Goal: Find specific page/section: Find specific page/section

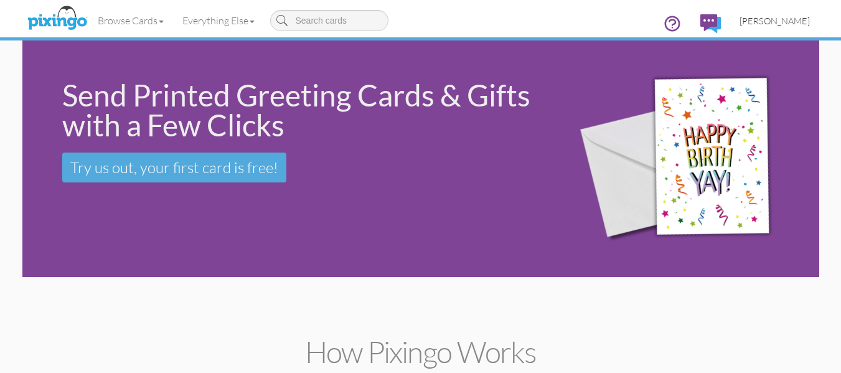
click at [777, 19] on span "[PERSON_NAME]" at bounding box center [775, 21] width 70 height 11
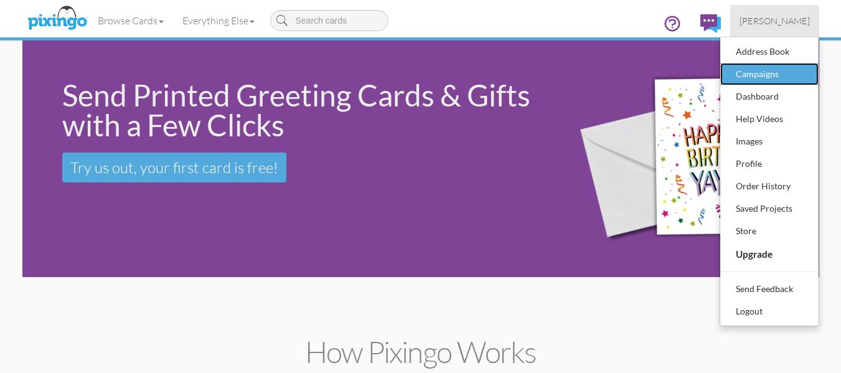
click at [754, 76] on div "Campaigns" at bounding box center [769, 74] width 73 height 19
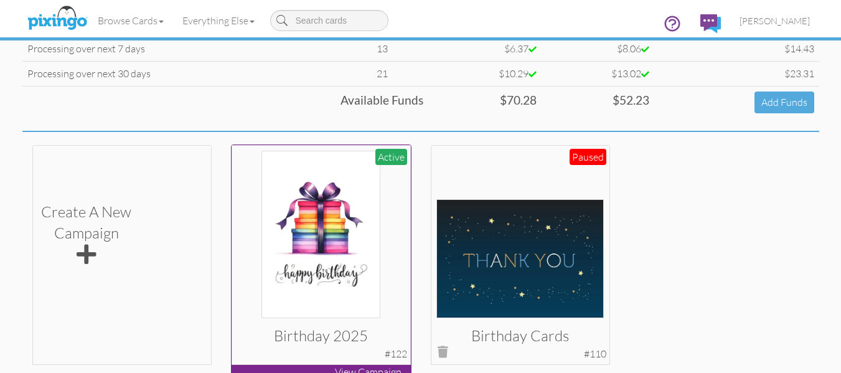
scroll to position [187, 0]
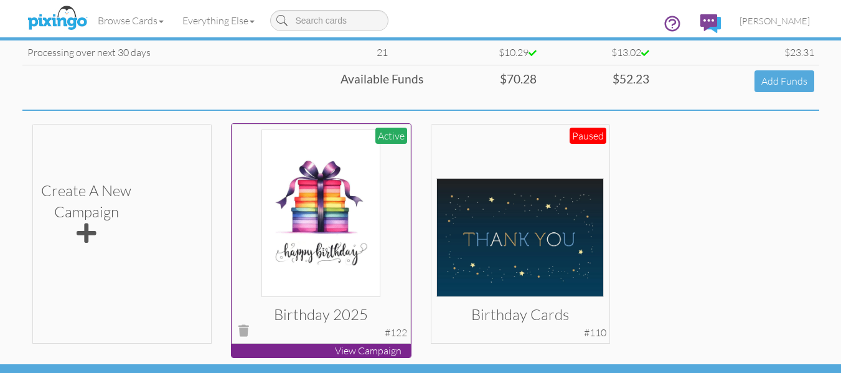
click at [321, 208] on img at bounding box center [321, 214] width 119 height 168
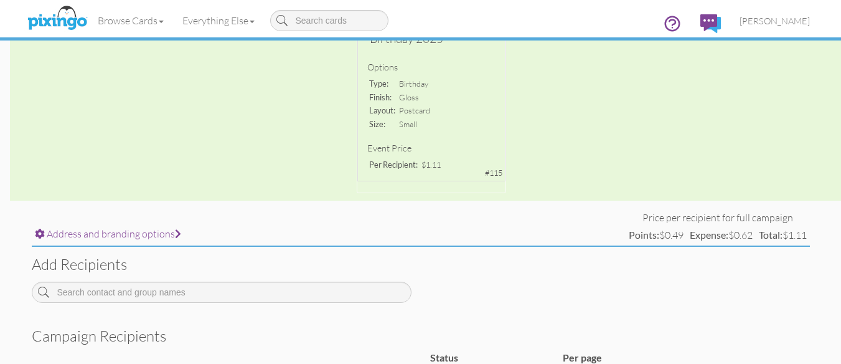
scroll to position [407, 0]
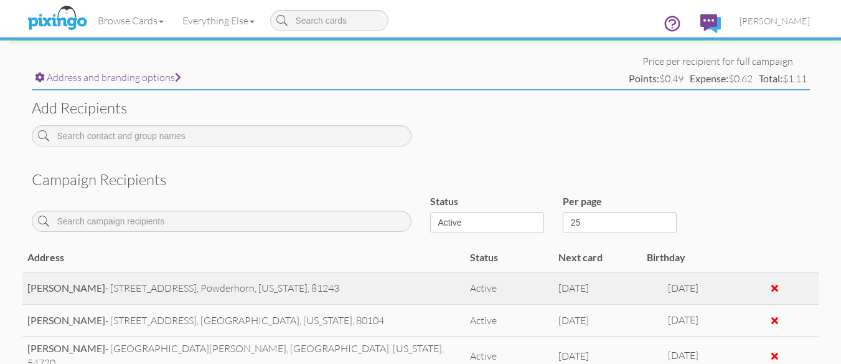
click at [59, 283] on strong "[PERSON_NAME]" at bounding box center [66, 287] width 78 height 12
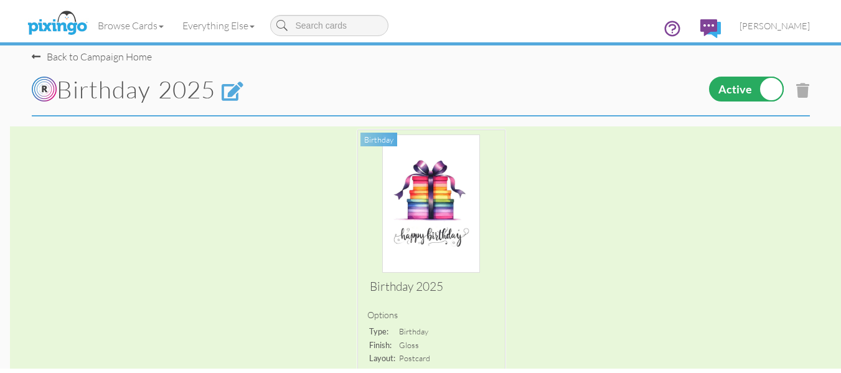
scroll to position [0, 0]
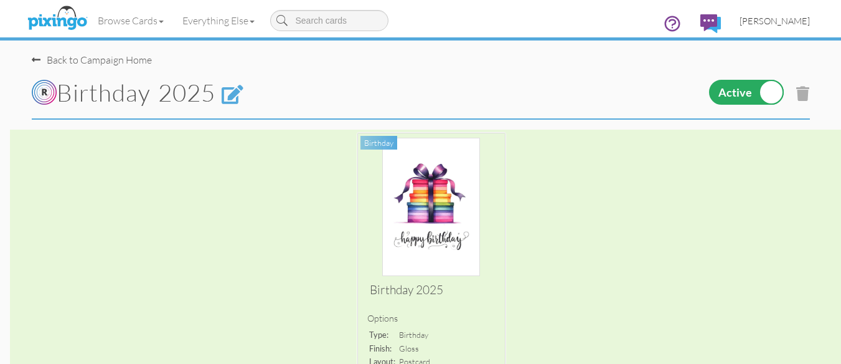
click at [780, 9] on link "[PERSON_NAME]" at bounding box center [774, 21] width 89 height 32
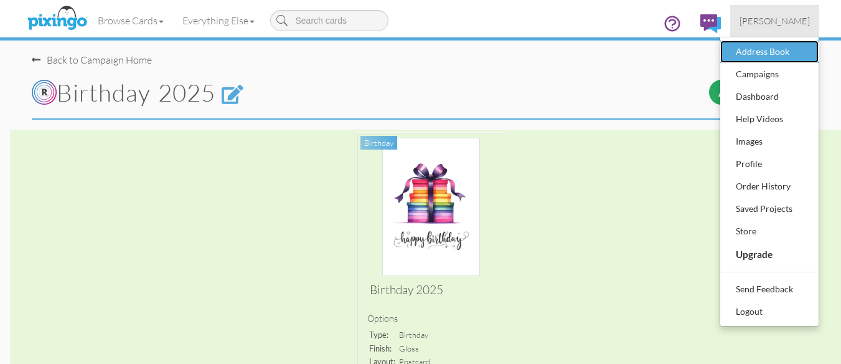
click at [766, 50] on div "Address Book" at bounding box center [769, 51] width 73 height 19
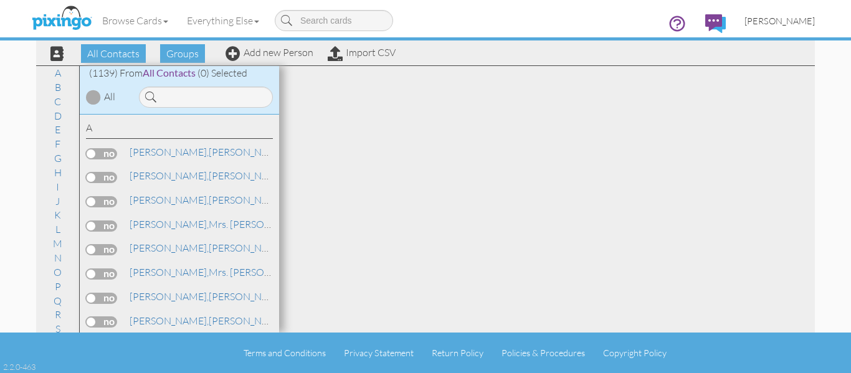
click at [766, 22] on span "[PERSON_NAME]" at bounding box center [779, 21] width 70 height 11
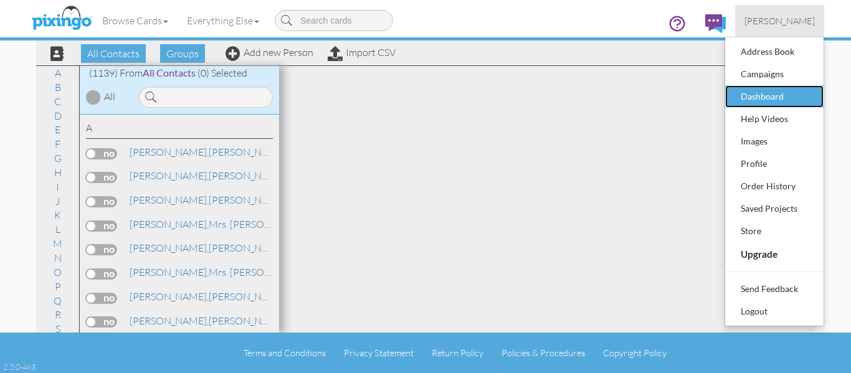
click at [751, 99] on div "Dashboard" at bounding box center [773, 96] width 73 height 19
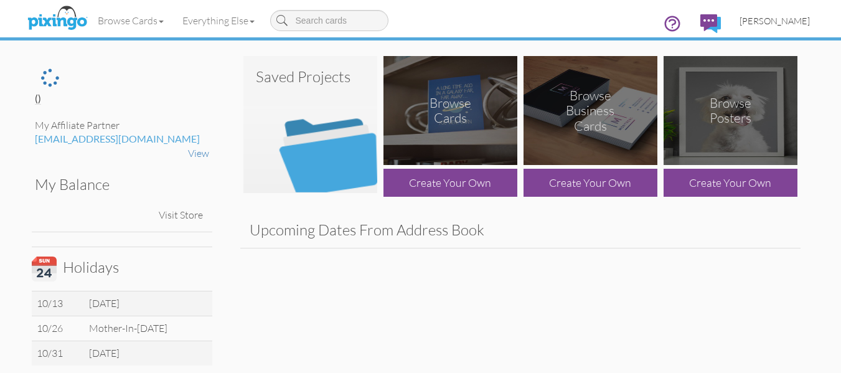
click at [788, 29] on link "[PERSON_NAME]" at bounding box center [774, 21] width 89 height 32
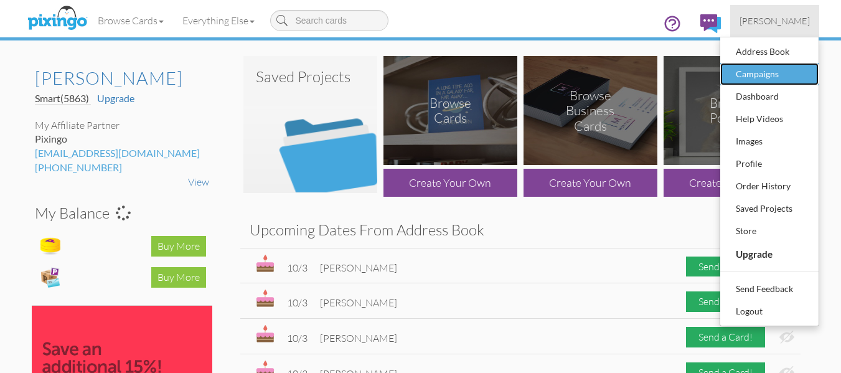
click at [756, 77] on div "Campaigns" at bounding box center [769, 74] width 73 height 19
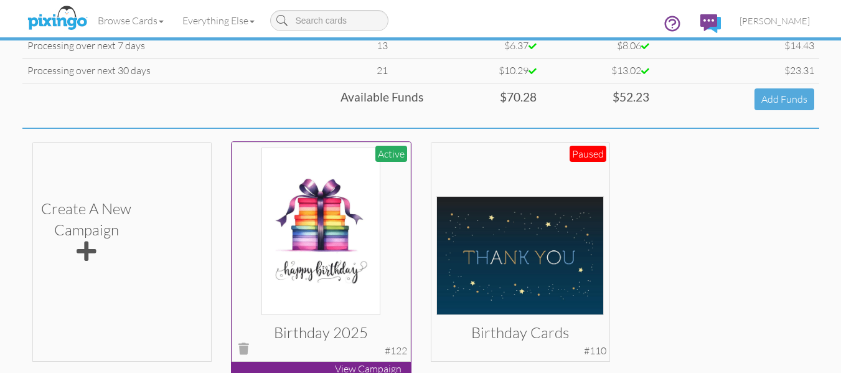
scroll to position [219, 0]
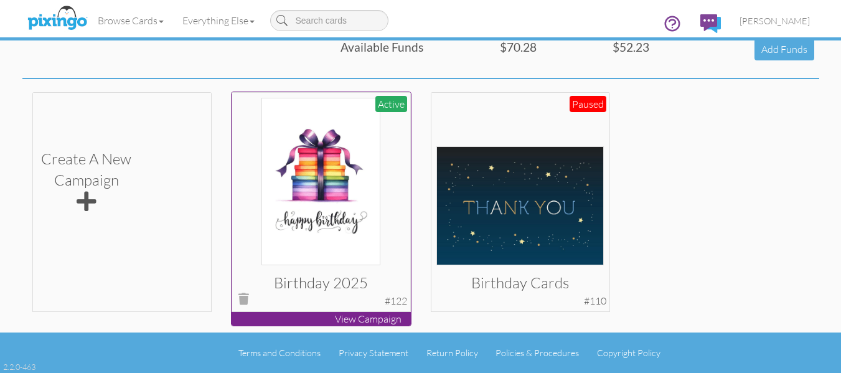
click at [337, 314] on p "View Campaign" at bounding box center [321, 319] width 179 height 14
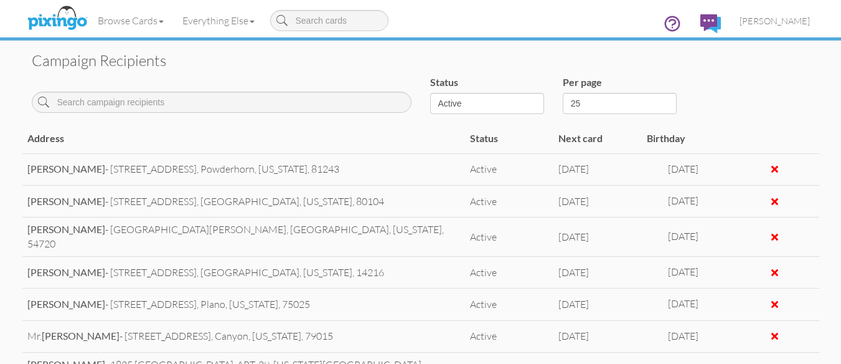
scroll to position [534, 0]
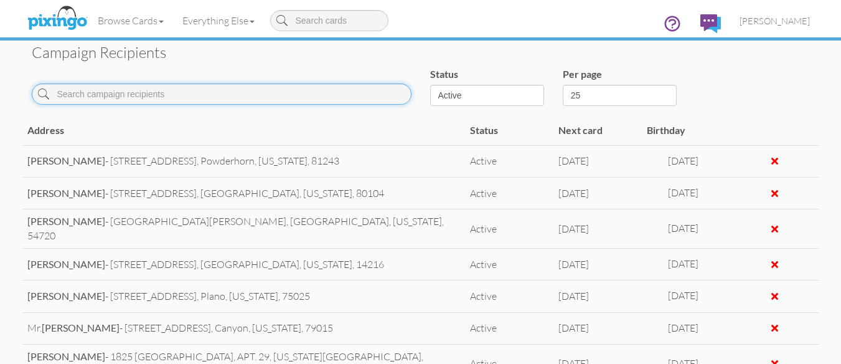
click at [154, 102] on input at bounding box center [222, 93] width 380 height 21
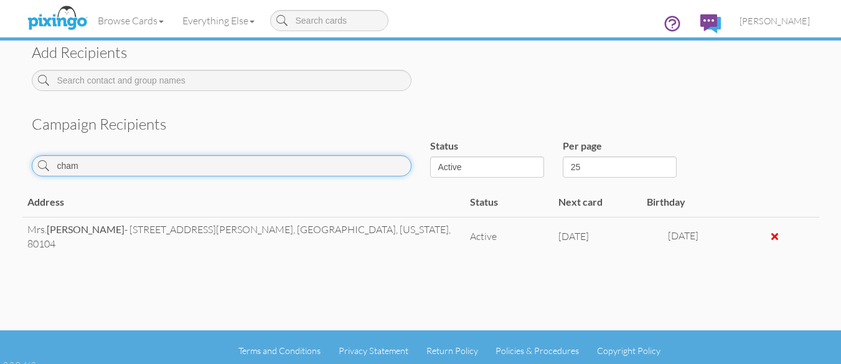
scroll to position [431, 0]
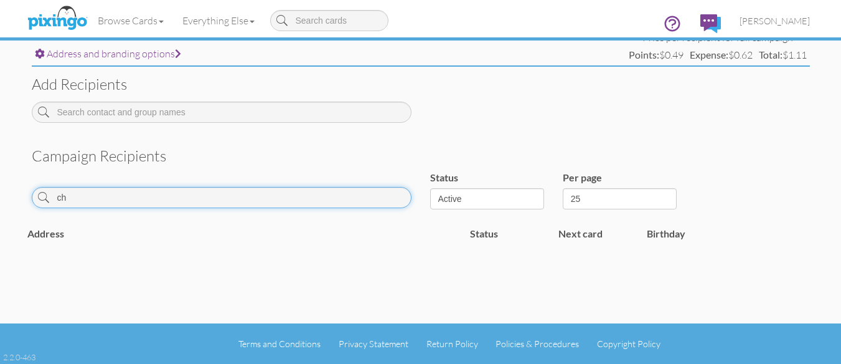
type input "c"
type input "s"
type input "g"
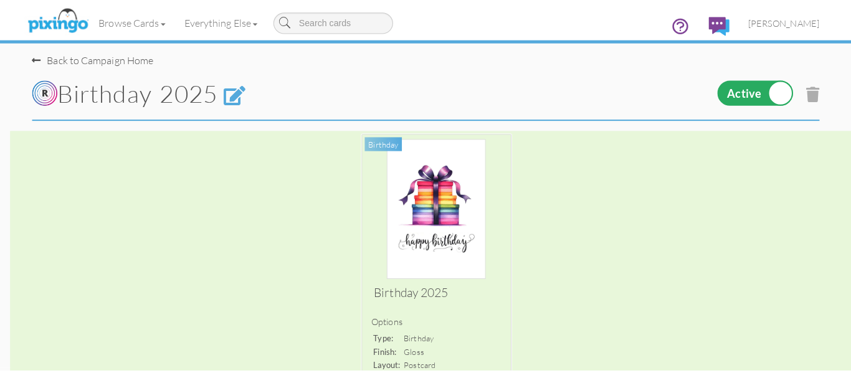
scroll to position [0, 0]
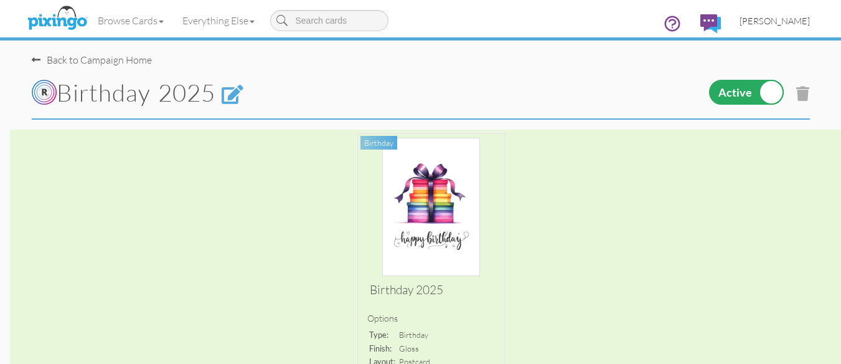
click at [779, 22] on span "[PERSON_NAME]" at bounding box center [775, 21] width 70 height 11
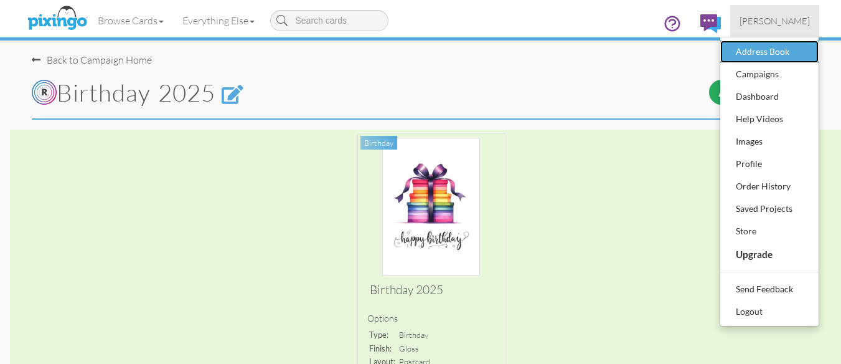
click at [779, 47] on div "Address Book" at bounding box center [769, 51] width 73 height 19
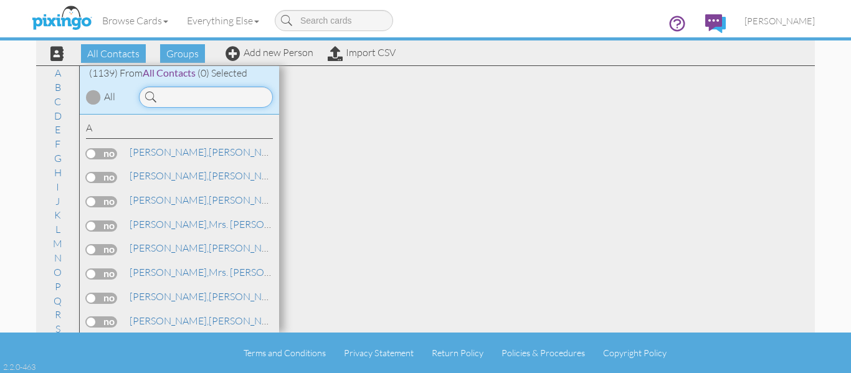
click at [206, 107] on input at bounding box center [206, 97] width 134 height 21
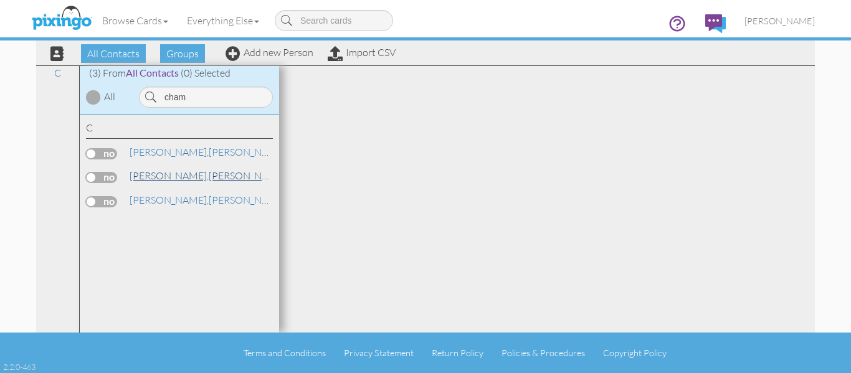
click at [149, 173] on span "[PERSON_NAME]," at bounding box center [169, 175] width 79 height 12
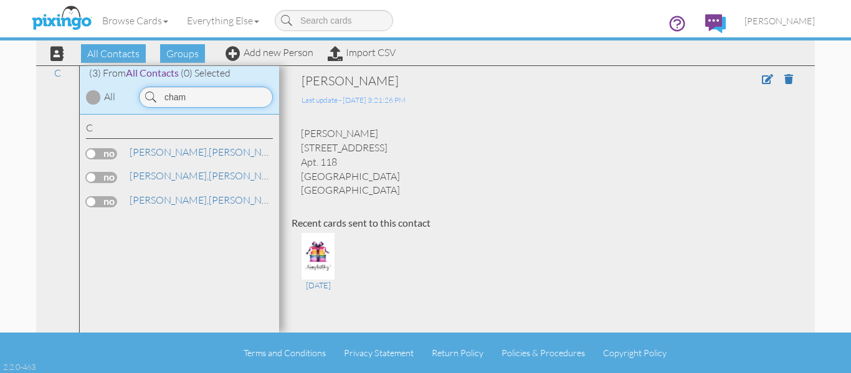
click at [215, 99] on input "cham" at bounding box center [206, 97] width 134 height 21
click at [216, 98] on input "cham" at bounding box center [206, 97] width 134 height 21
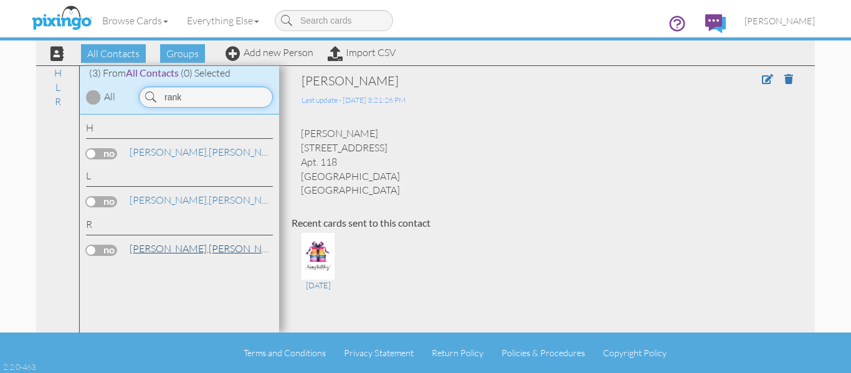
type input "rank"
click at [149, 252] on span "[PERSON_NAME]," at bounding box center [169, 248] width 79 height 12
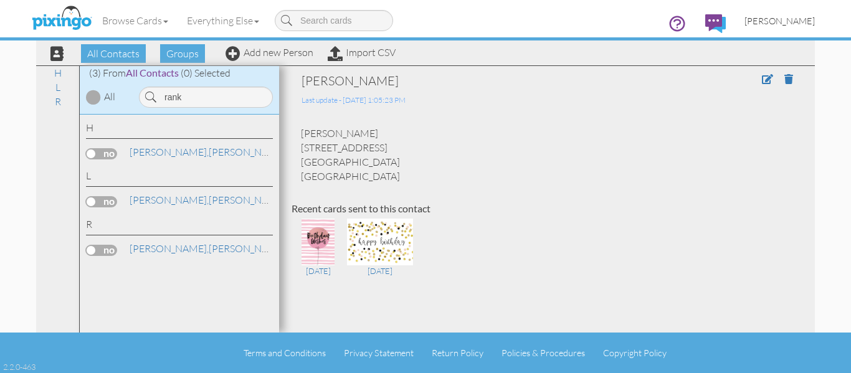
click at [760, 19] on span "[PERSON_NAME]" at bounding box center [779, 21] width 70 height 11
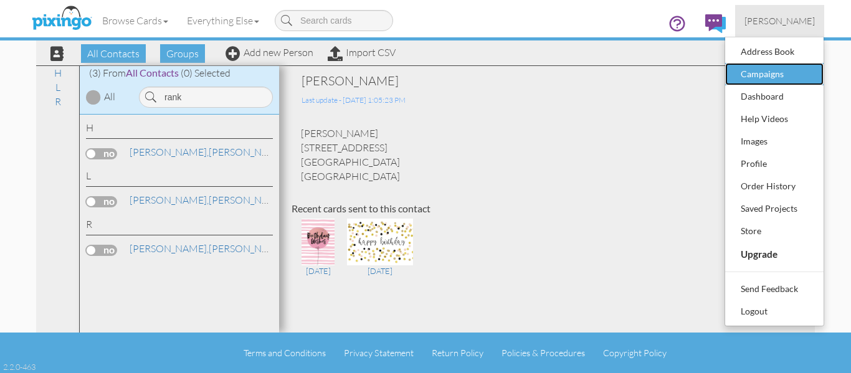
click at [750, 67] on div "Campaigns" at bounding box center [773, 74] width 73 height 19
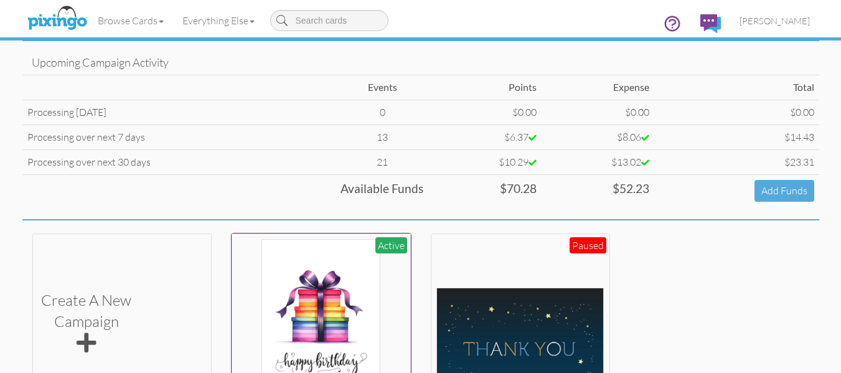
scroll to position [219, 0]
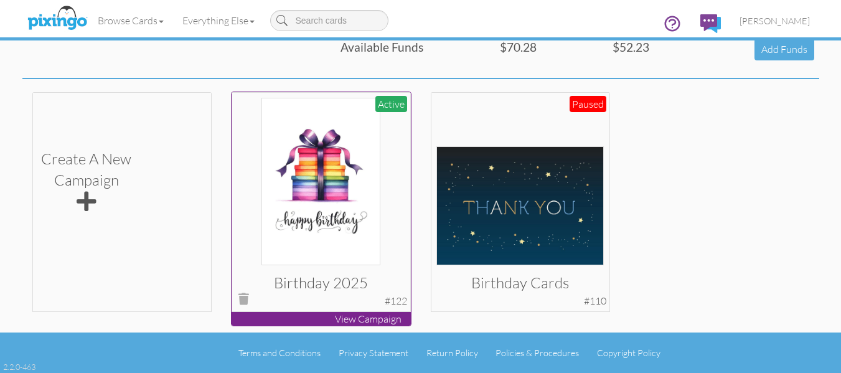
click at [312, 238] on img at bounding box center [321, 182] width 119 height 168
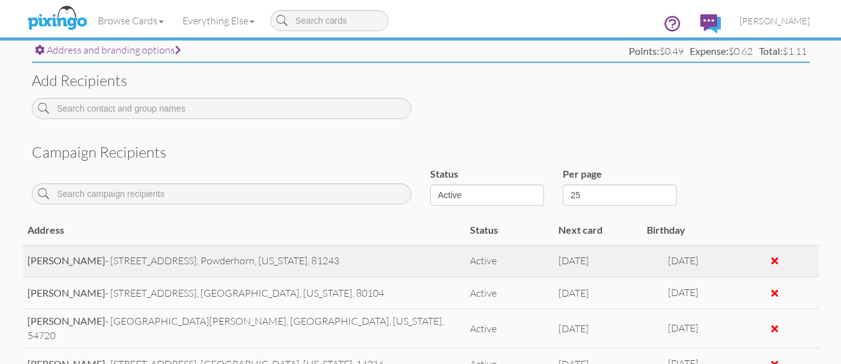
scroll to position [436, 0]
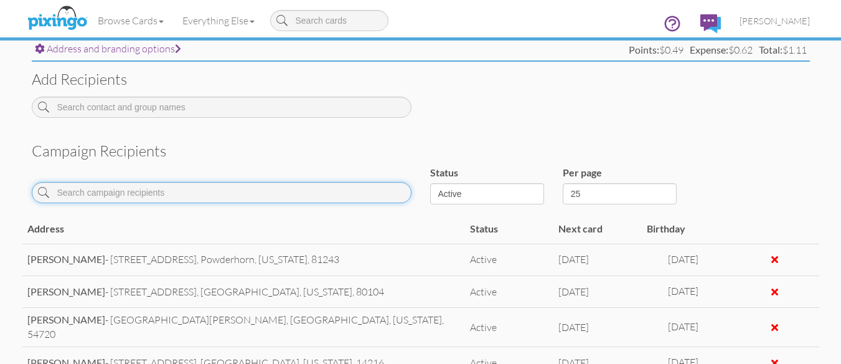
click at [120, 195] on input at bounding box center [222, 192] width 380 height 21
type input "rank"
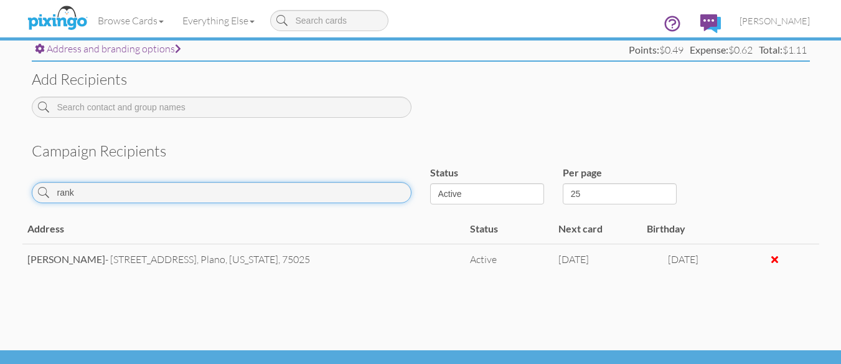
drag, startPoint x: 138, startPoint y: 194, endPoint x: 0, endPoint y: 191, distance: 138.3
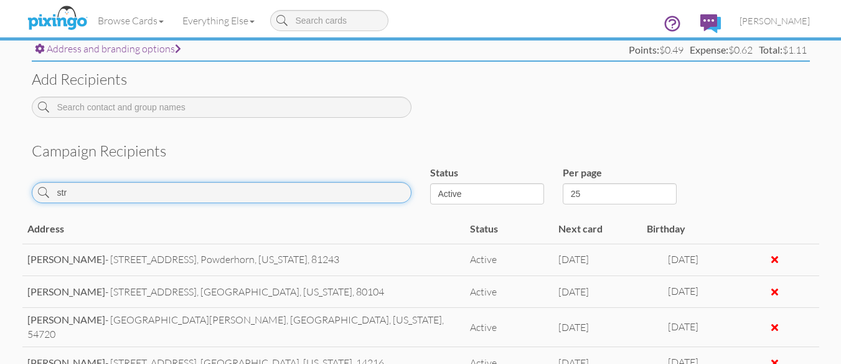
scroll to position [431, 0]
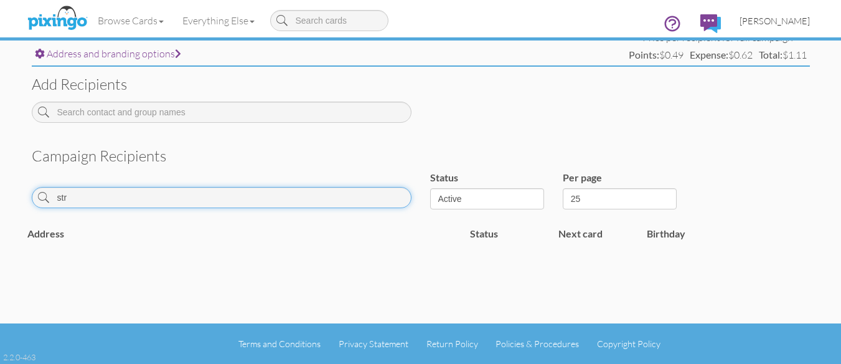
type input "str"
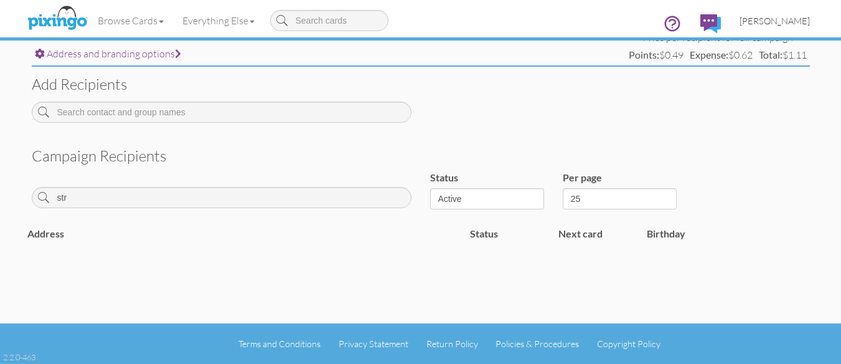
click at [767, 21] on span "[PERSON_NAME]" at bounding box center [775, 21] width 70 height 11
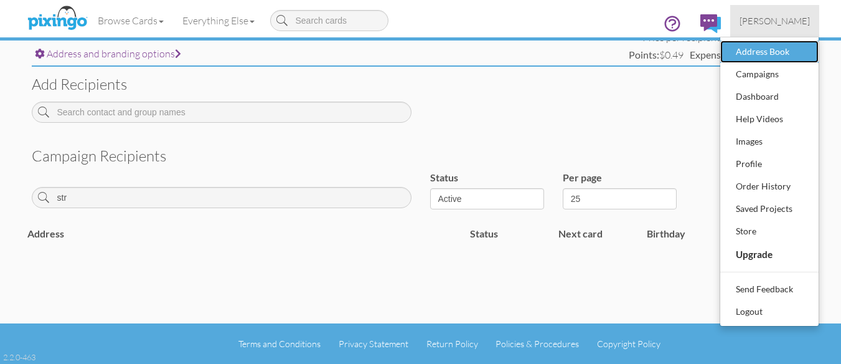
click at [768, 46] on div "Address Book" at bounding box center [769, 51] width 73 height 19
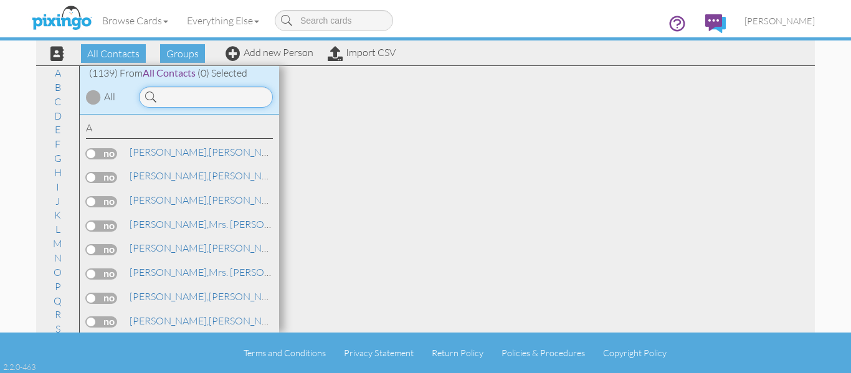
click at [189, 95] on input at bounding box center [206, 97] width 134 height 21
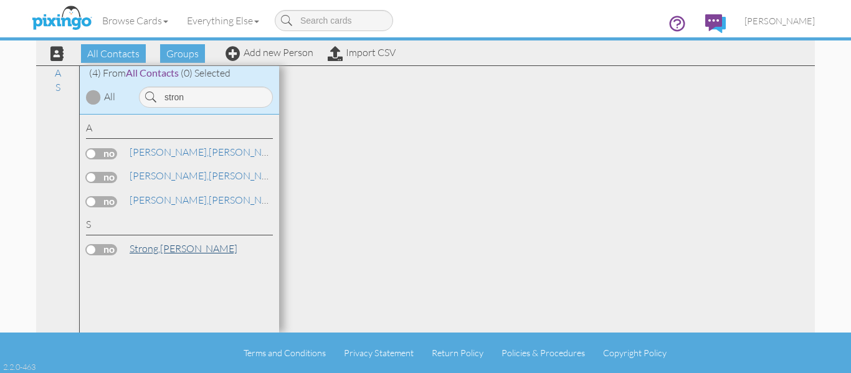
click at [129, 249] on link "Strong, [PERSON_NAME]" at bounding box center [183, 248] width 110 height 15
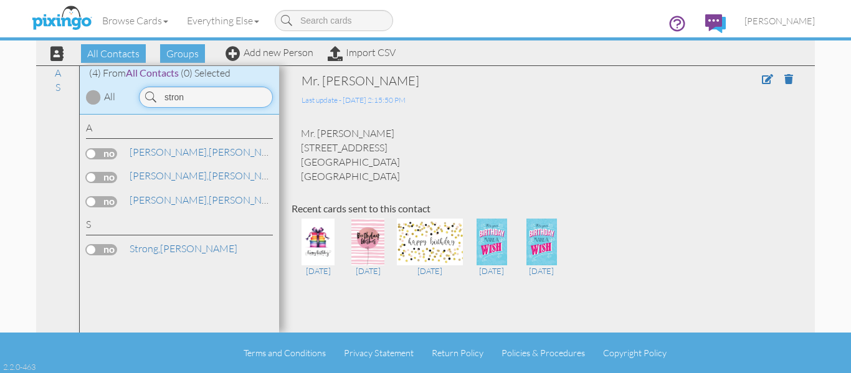
click at [187, 96] on input "stron" at bounding box center [206, 97] width 134 height 21
type input "amr"
click at [166, 177] on span "[PERSON_NAME]," at bounding box center [169, 175] width 79 height 12
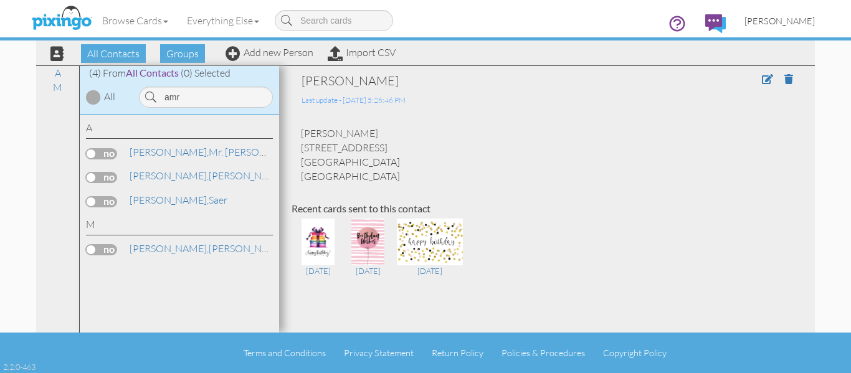
click at [775, 16] on span "[PERSON_NAME]" at bounding box center [779, 21] width 70 height 11
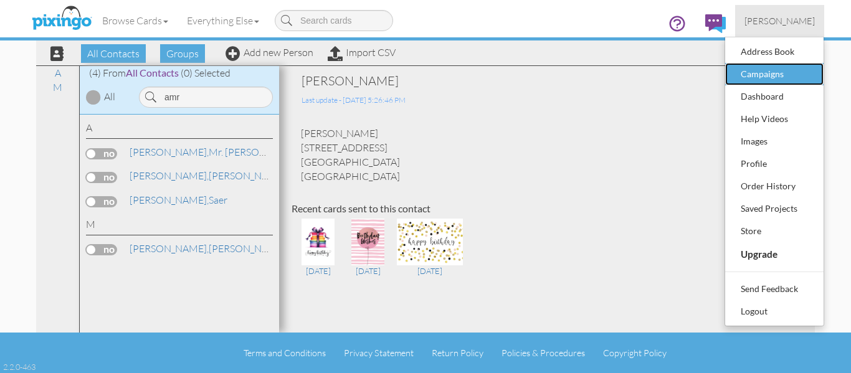
click at [755, 75] on div "Campaigns" at bounding box center [773, 74] width 73 height 19
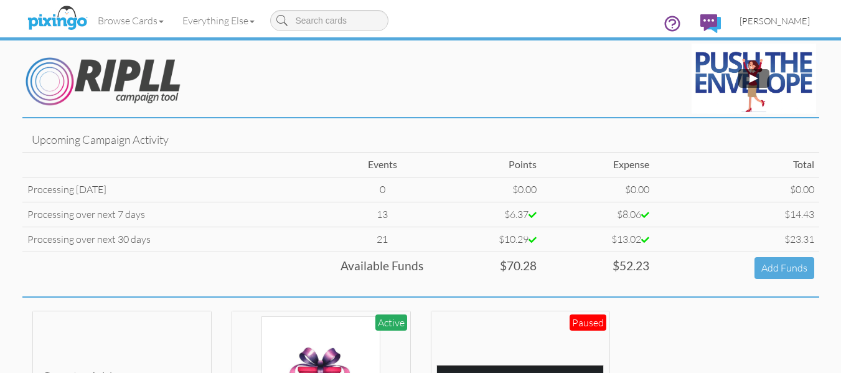
click at [802, 19] on span "[PERSON_NAME]" at bounding box center [775, 21] width 70 height 11
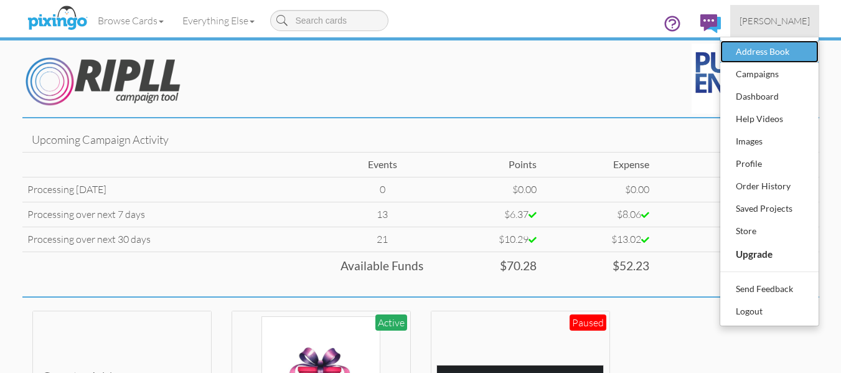
click at [760, 51] on div "Address Book" at bounding box center [769, 51] width 73 height 19
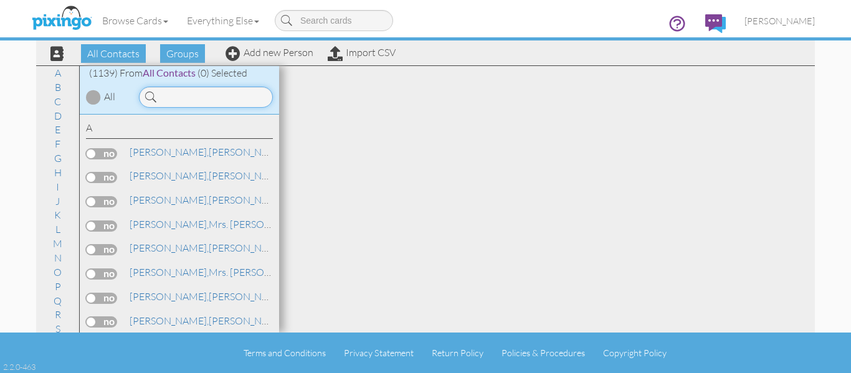
click at [194, 94] on input at bounding box center [206, 97] width 134 height 21
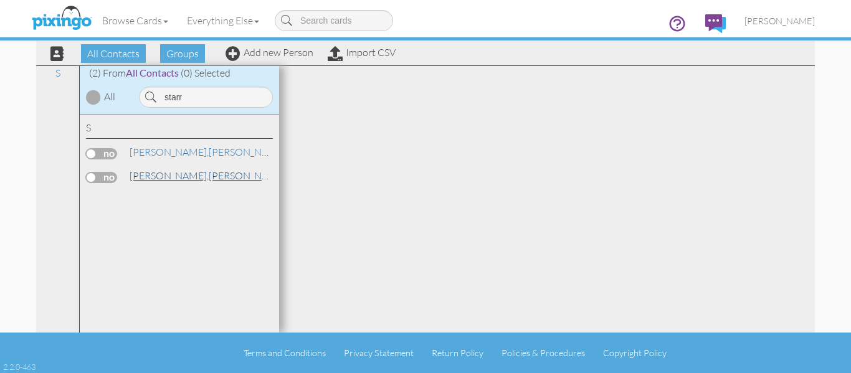
click at [171, 172] on link "[PERSON_NAME]" at bounding box center [207, 175] width 159 height 15
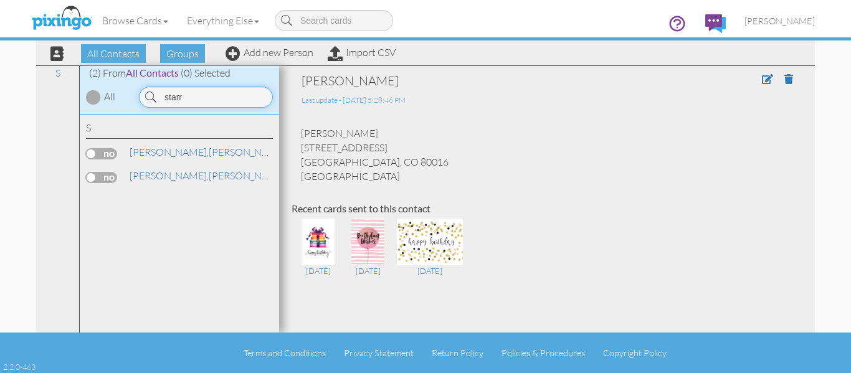
click at [222, 106] on input "starr" at bounding box center [206, 97] width 134 height 21
type input "mikk"
click at [181, 169] on link "[PERSON_NAME], Mrs. [PERSON_NAME]" at bounding box center [218, 175] width 180 height 15
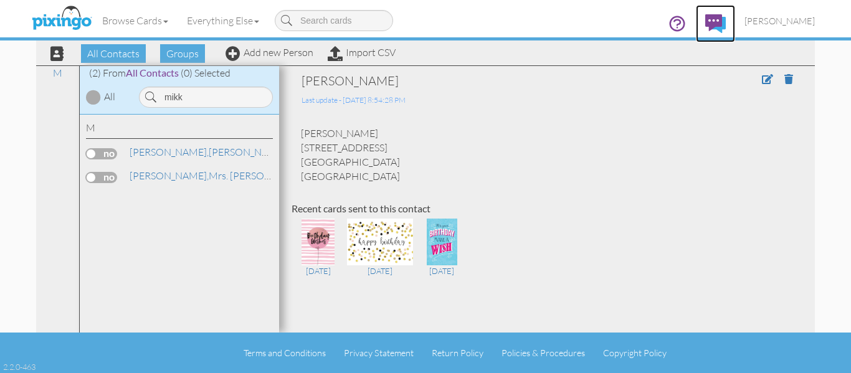
click at [725, 20] on img at bounding box center [715, 23] width 21 height 19
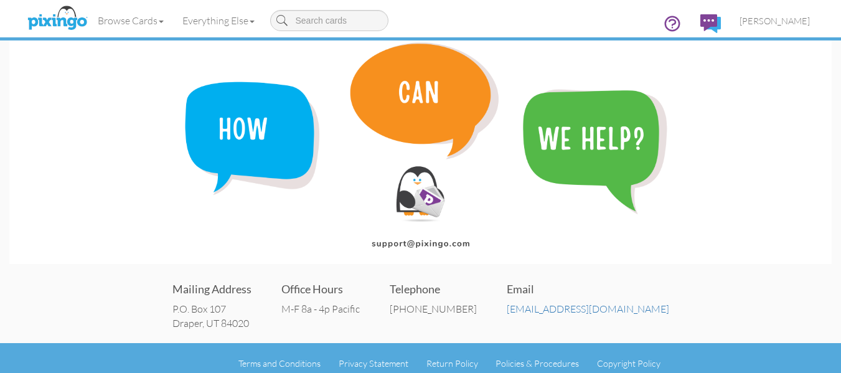
scroll to position [31, 0]
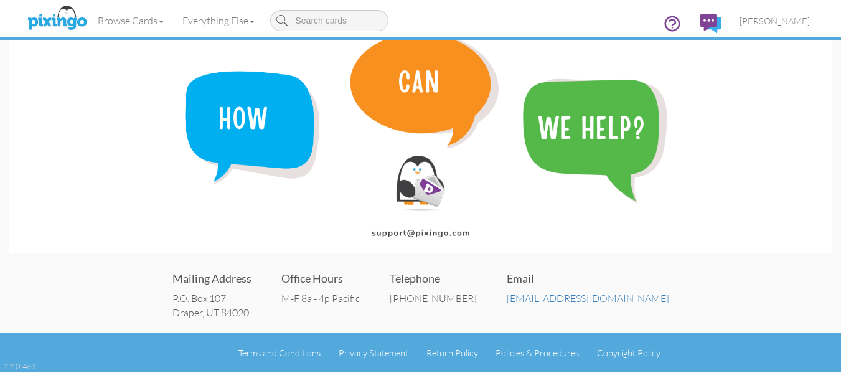
click at [225, 358] on div "Terms and Conditions Privacy Statement Return Policy Policies & Procedures Copy…" at bounding box center [420, 353] width 841 height 40
drag, startPoint x: 221, startPoint y: 354, endPoint x: 210, endPoint y: 330, distance: 26.7
click at [219, 347] on ul "Terms and Conditions Privacy Statement Return Policy Policies & Procedures Copy…" at bounding box center [441, 353] width 799 height 14
